Goal: Transaction & Acquisition: Book appointment/travel/reservation

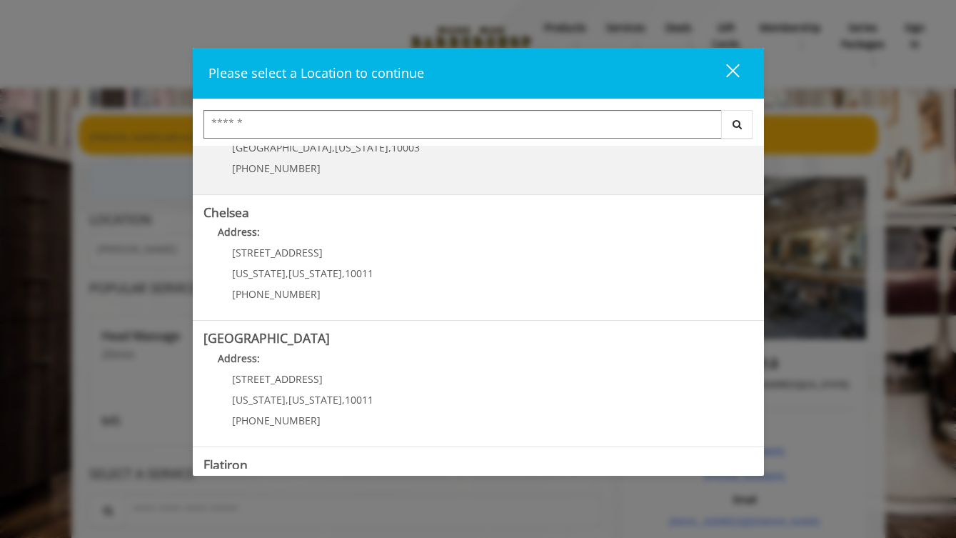
scroll to position [99, 0]
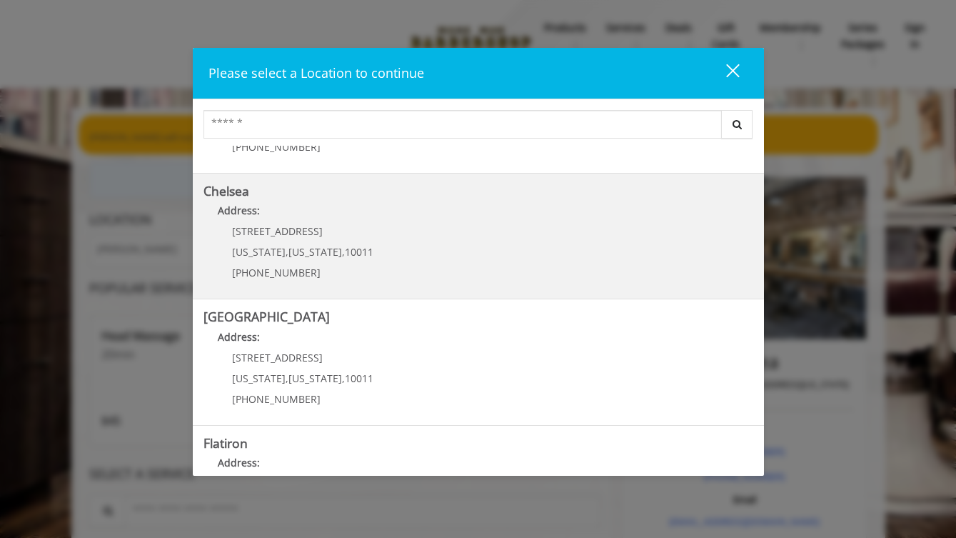
click at [401, 243] on link "Chelsea Address: 169/170 W 23rd St New York , New York , 10011 (917) 639-3902" at bounding box center [479, 236] width 550 height 104
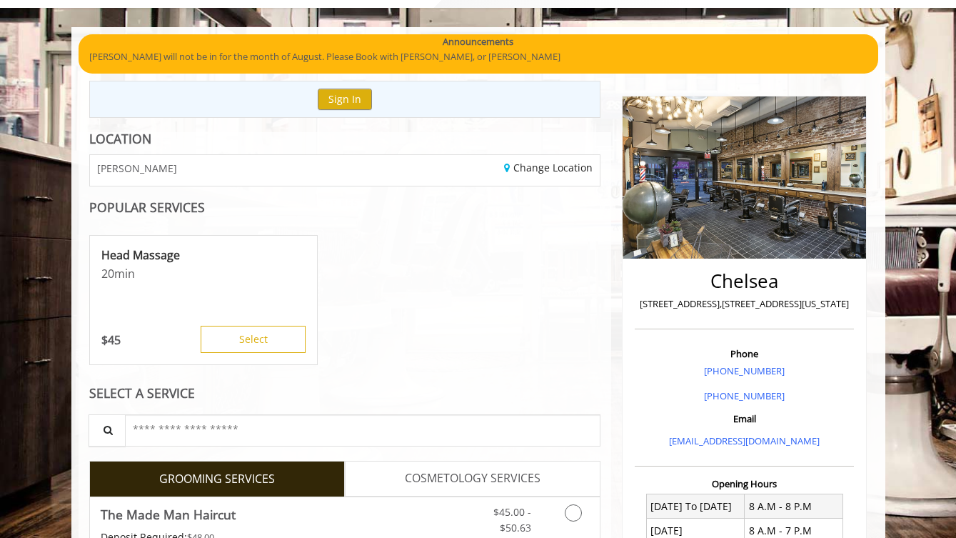
scroll to position [126, 0]
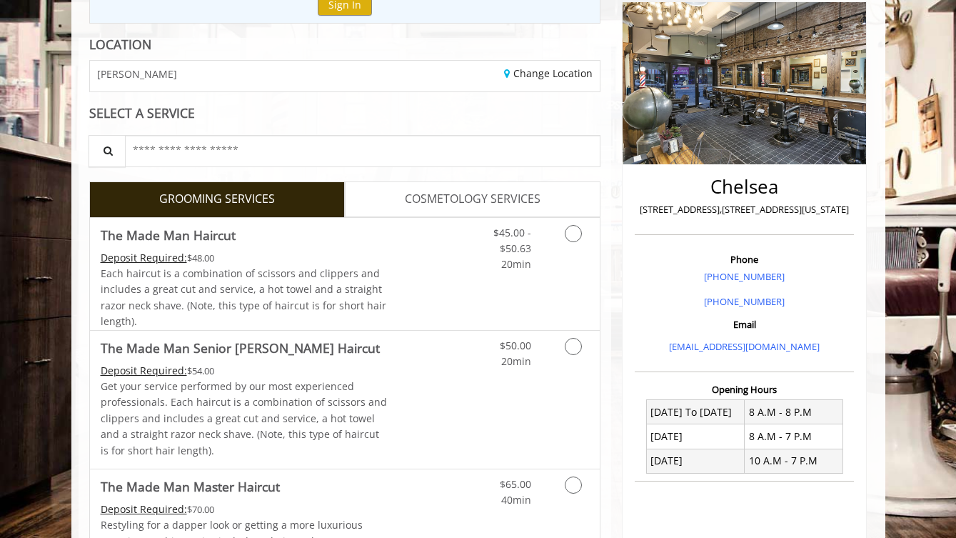
scroll to position [176, 0]
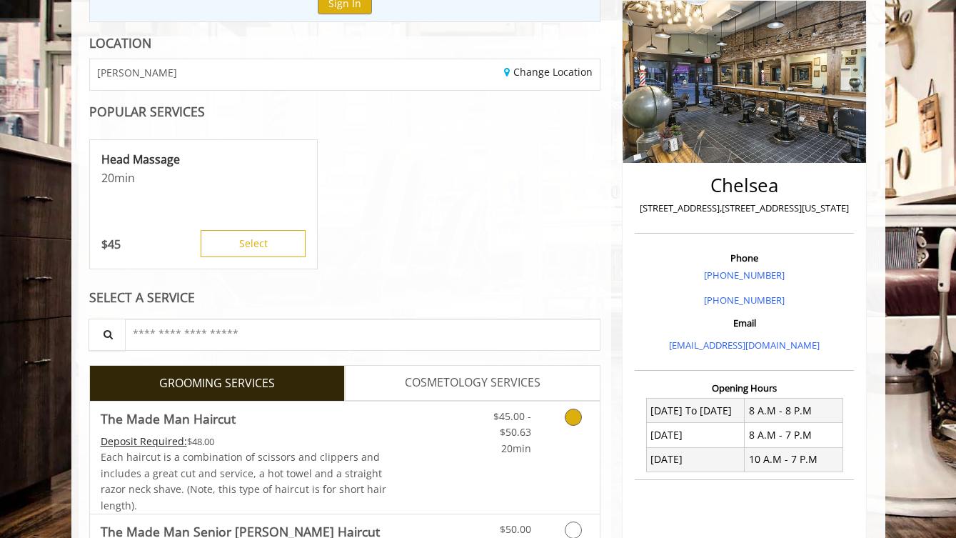
click at [563, 420] on link "Grooming services" at bounding box center [571, 428] width 36 height 55
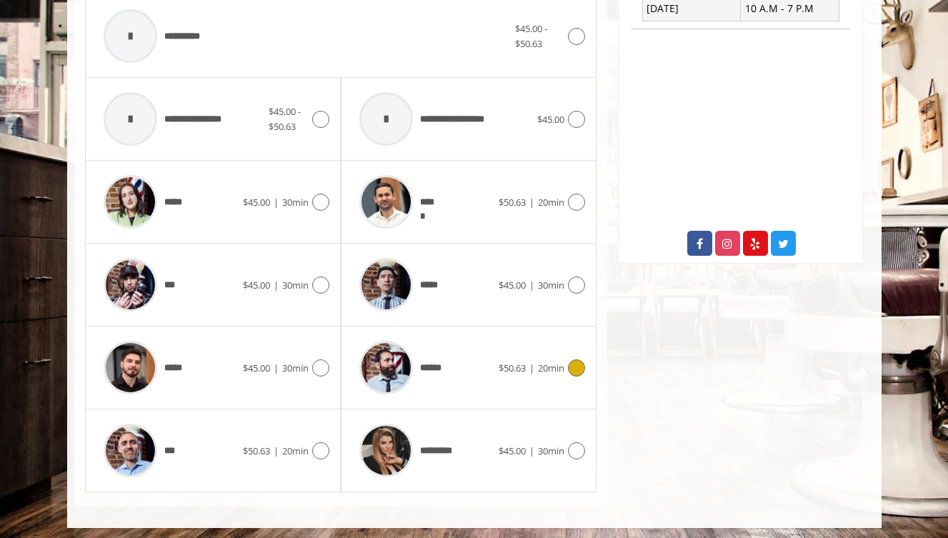
click at [513, 357] on div "****** $50.63 | 20min" at bounding box center [468, 367] width 233 height 68
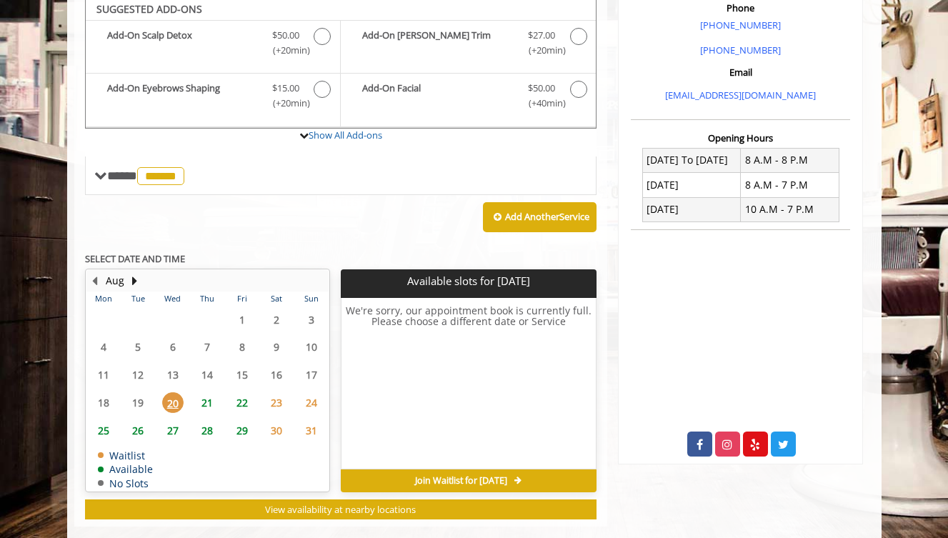
scroll to position [423, 0]
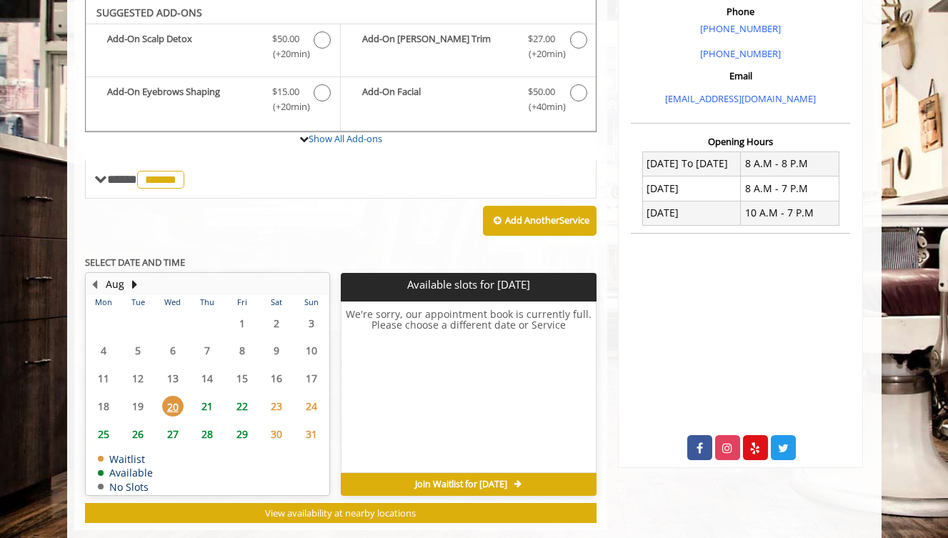
click at [209, 408] on span "21" at bounding box center [206, 406] width 21 height 21
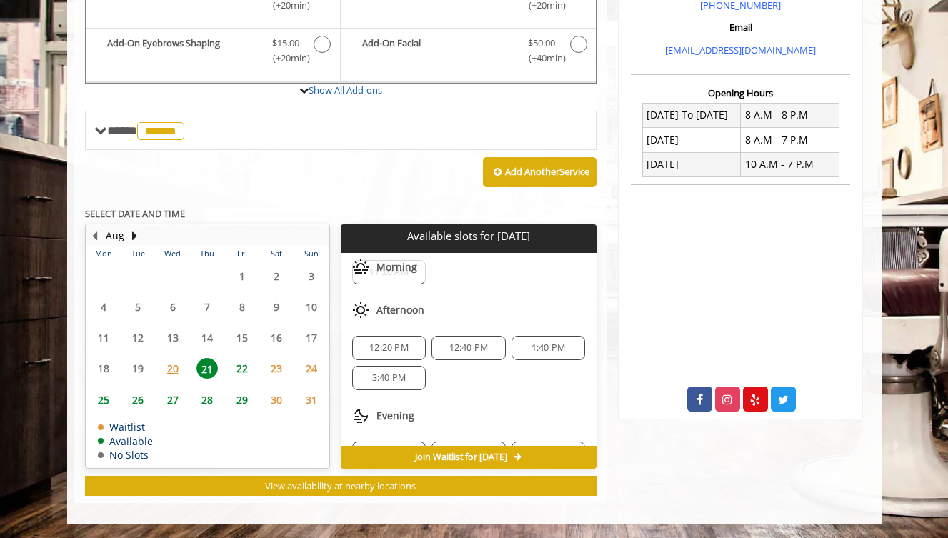
scroll to position [0, 0]
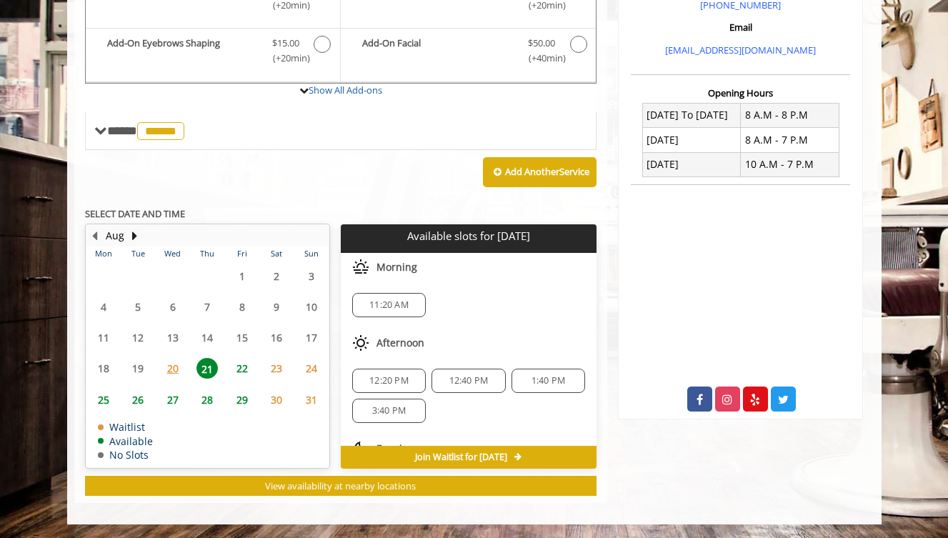
click at [393, 301] on span "11:20 AM" at bounding box center [388, 304] width 39 height 11
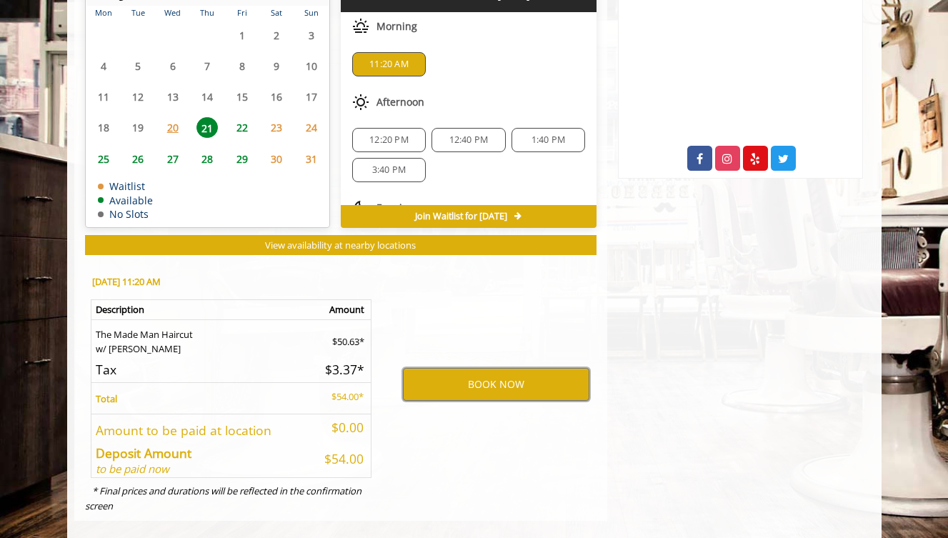
scroll to position [711, 0]
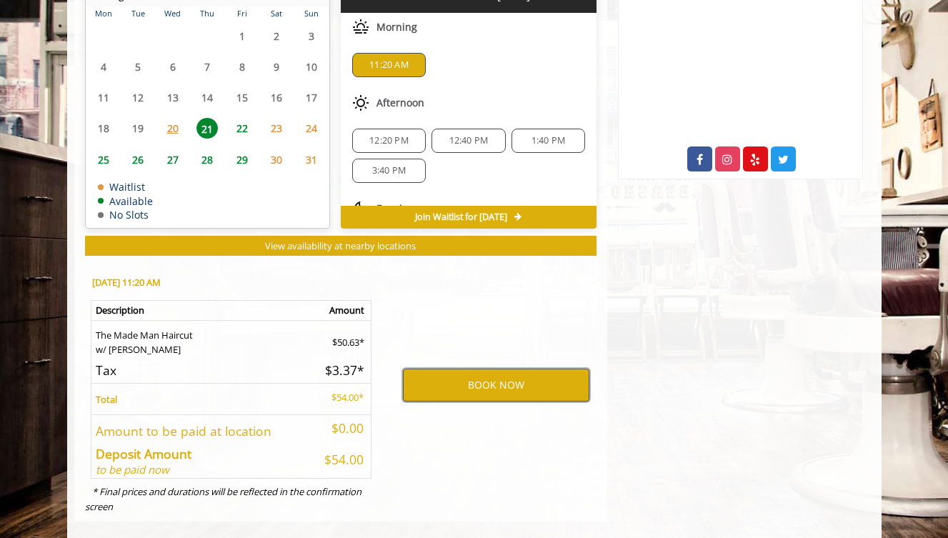
click at [457, 382] on button "BOOK NOW" at bounding box center [496, 384] width 186 height 33
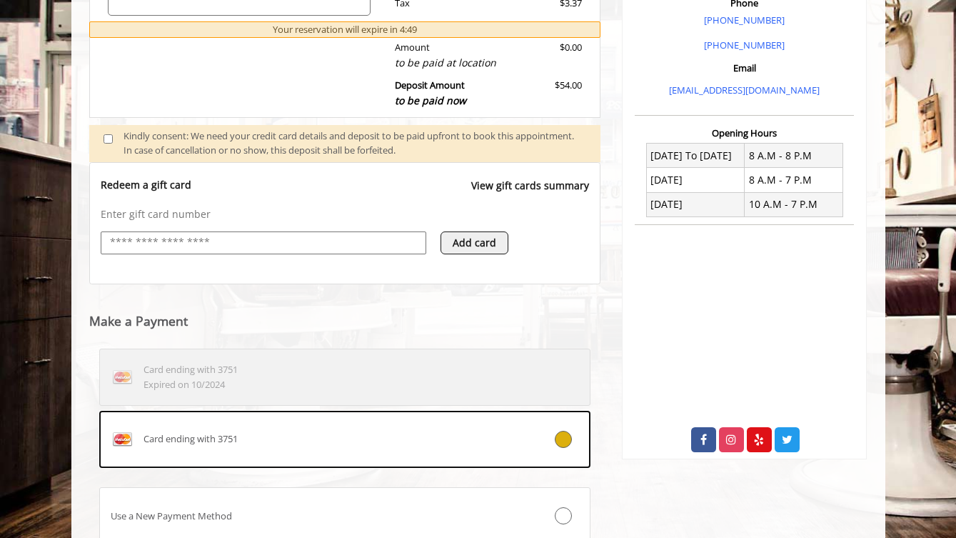
scroll to position [542, 0]
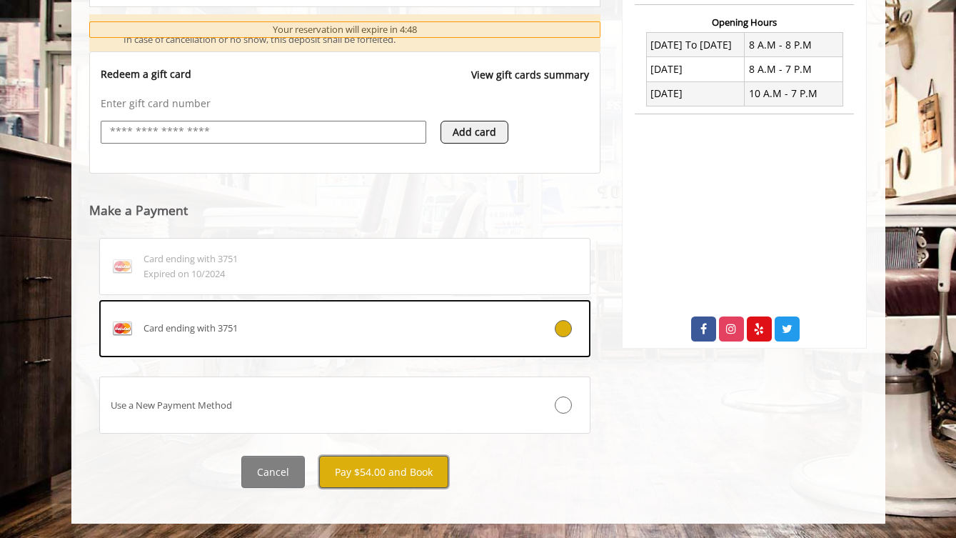
click at [421, 481] on button "Pay $54.00 and Book" at bounding box center [383, 472] width 129 height 32
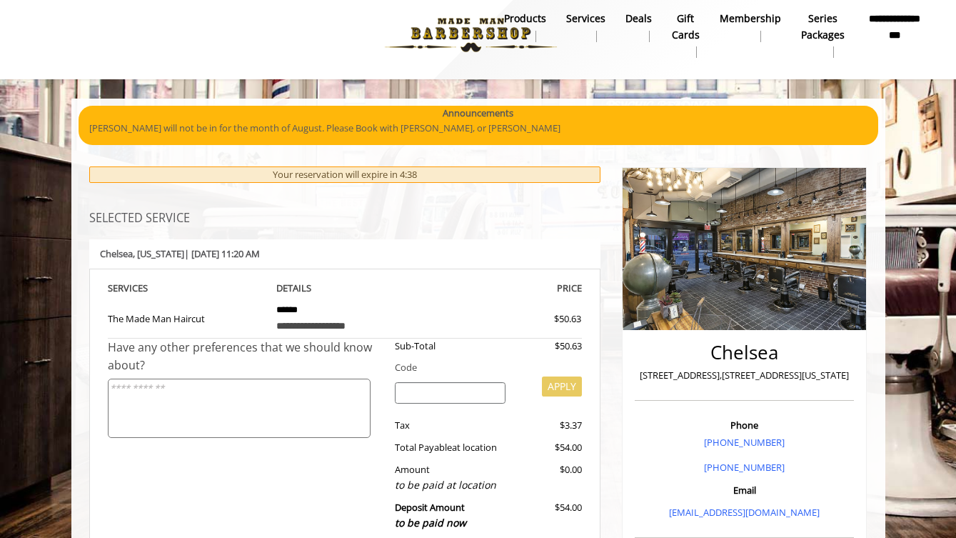
scroll to position [0, 0]
